Goal: Participate in discussion: Engage in conversation with other users on a specific topic

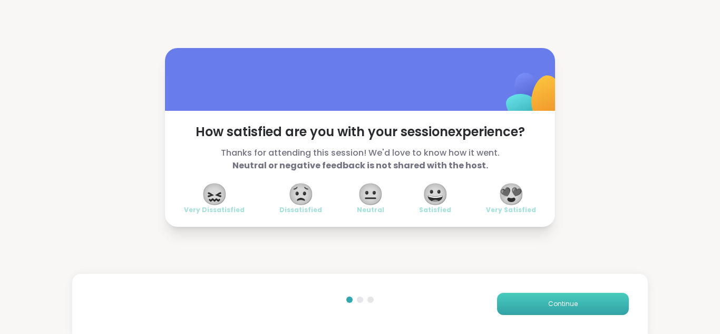
click at [530, 305] on button "Continue" at bounding box center [563, 304] width 132 height 22
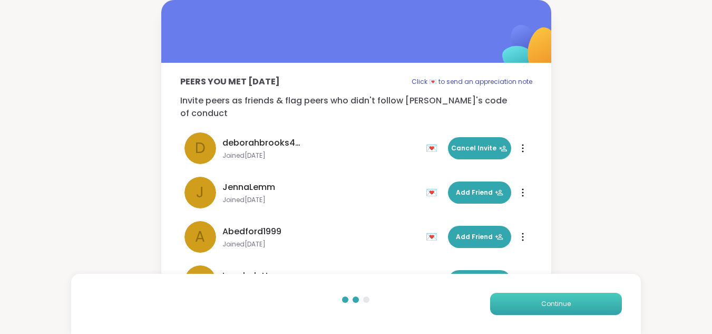
click at [529, 303] on button "Continue" at bounding box center [556, 304] width 132 height 22
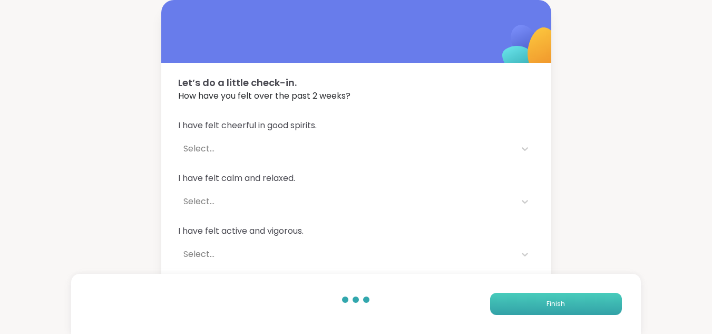
click at [529, 303] on button "Finish" at bounding box center [556, 304] width 132 height 22
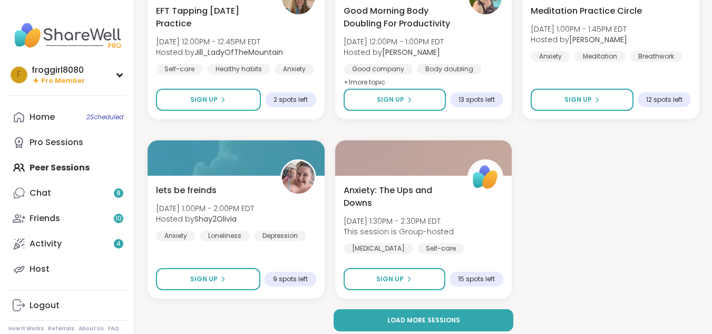
scroll to position [1989, 0]
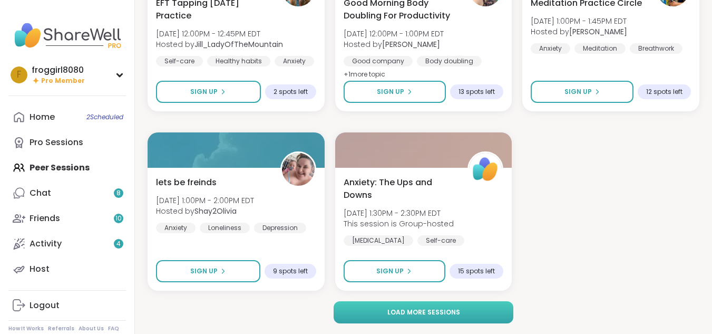
click at [483, 305] on button "Load more sessions" at bounding box center [424, 312] width 180 height 22
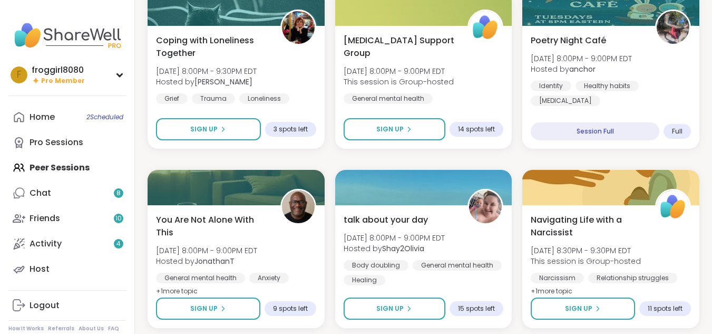
scroll to position [3034, 0]
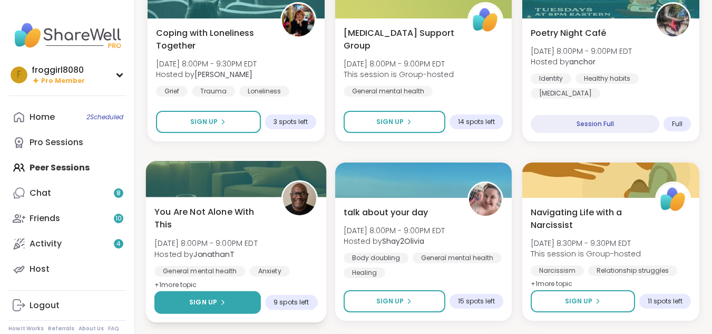
click at [214, 302] on span "Sign Up" at bounding box center [203, 301] width 28 height 9
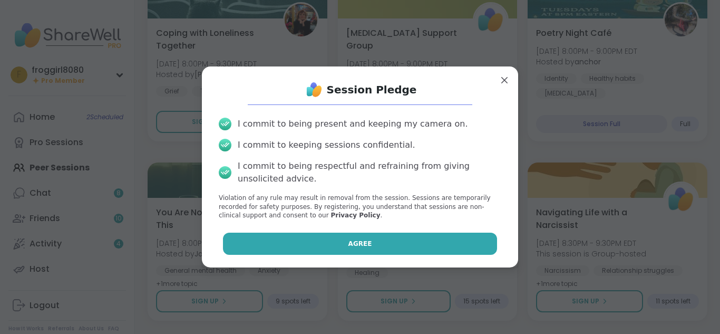
click at [322, 248] on button "Agree" at bounding box center [360, 244] width 275 height 22
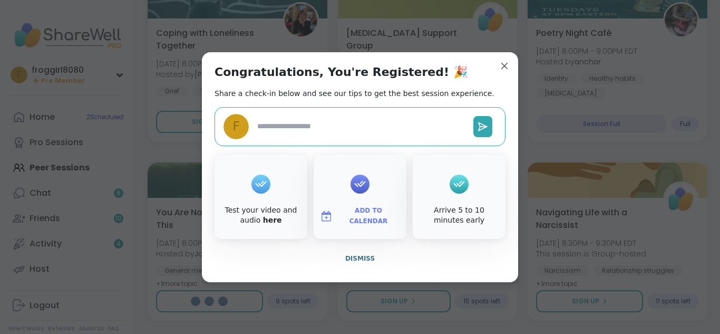
type textarea "*"
click at [355, 262] on span "Dismiss" at bounding box center [360, 258] width 30 height 7
